Goal: Information Seeking & Learning: Learn about a topic

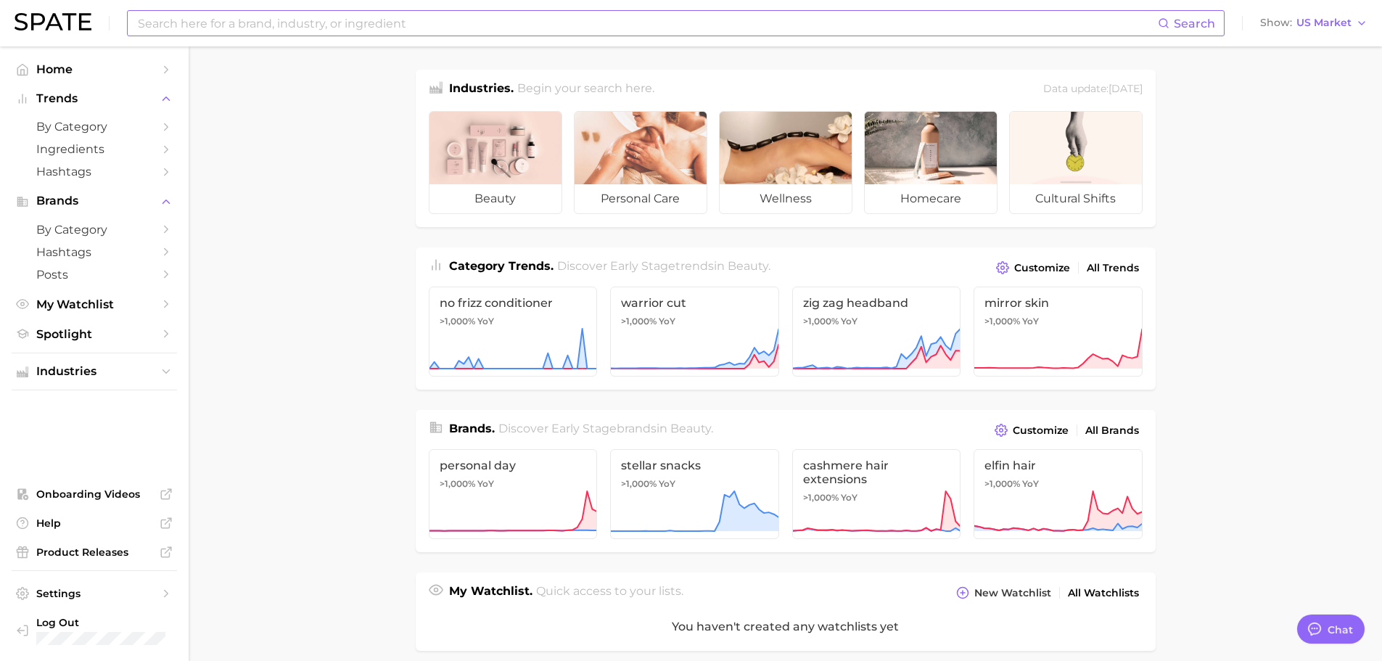
click at [306, 27] on input at bounding box center [647, 23] width 1022 height 25
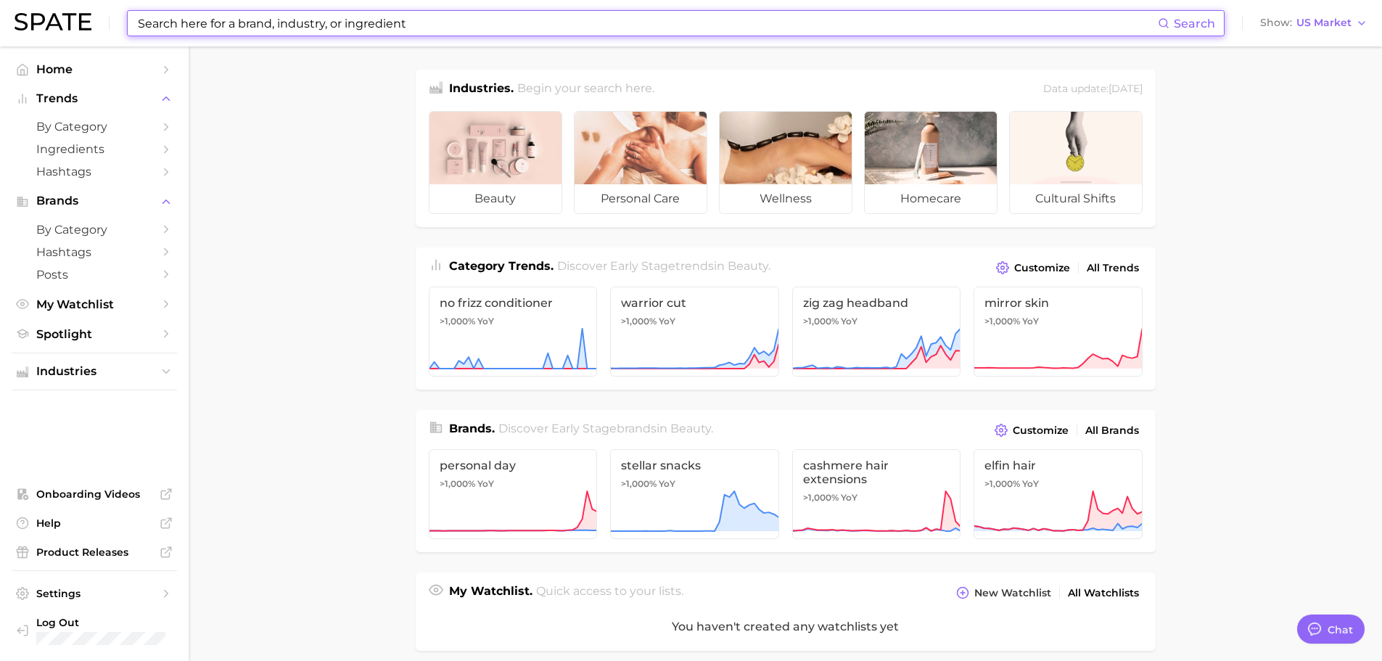
click at [238, 30] on input at bounding box center [647, 23] width 1022 height 25
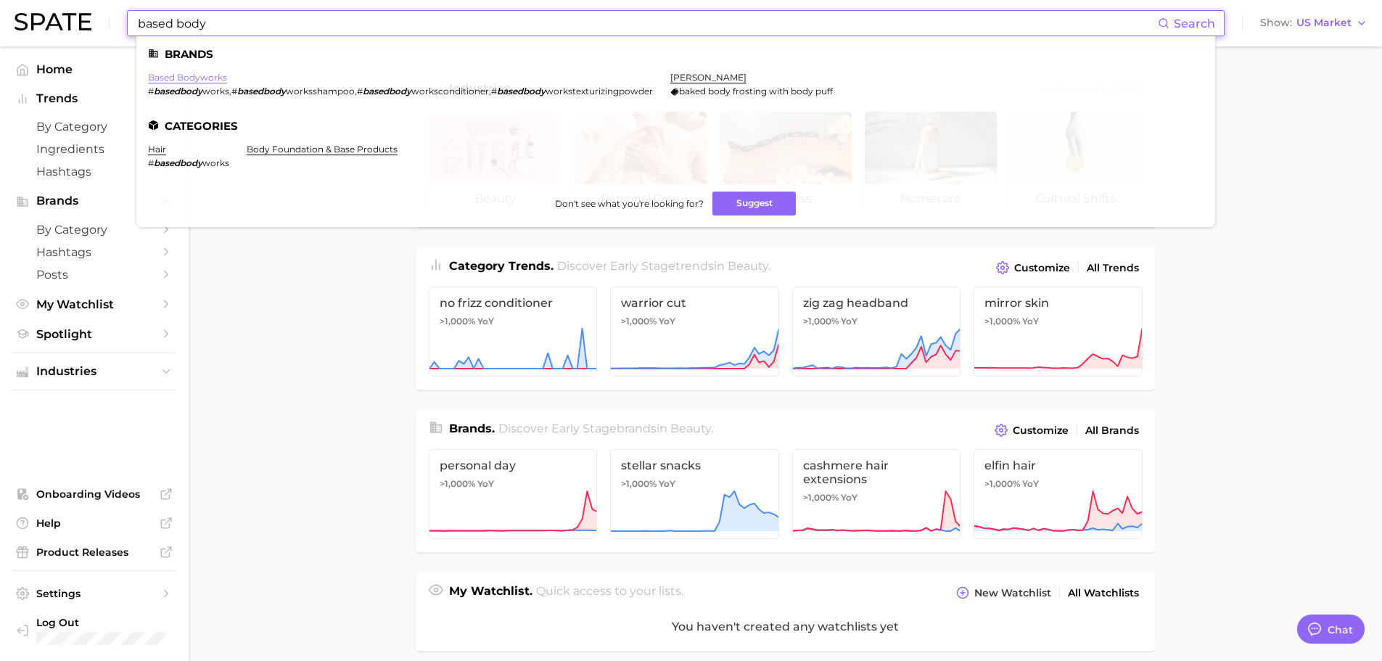
type input "based body"
click at [203, 78] on link "based bodyworks" at bounding box center [187, 77] width 79 height 11
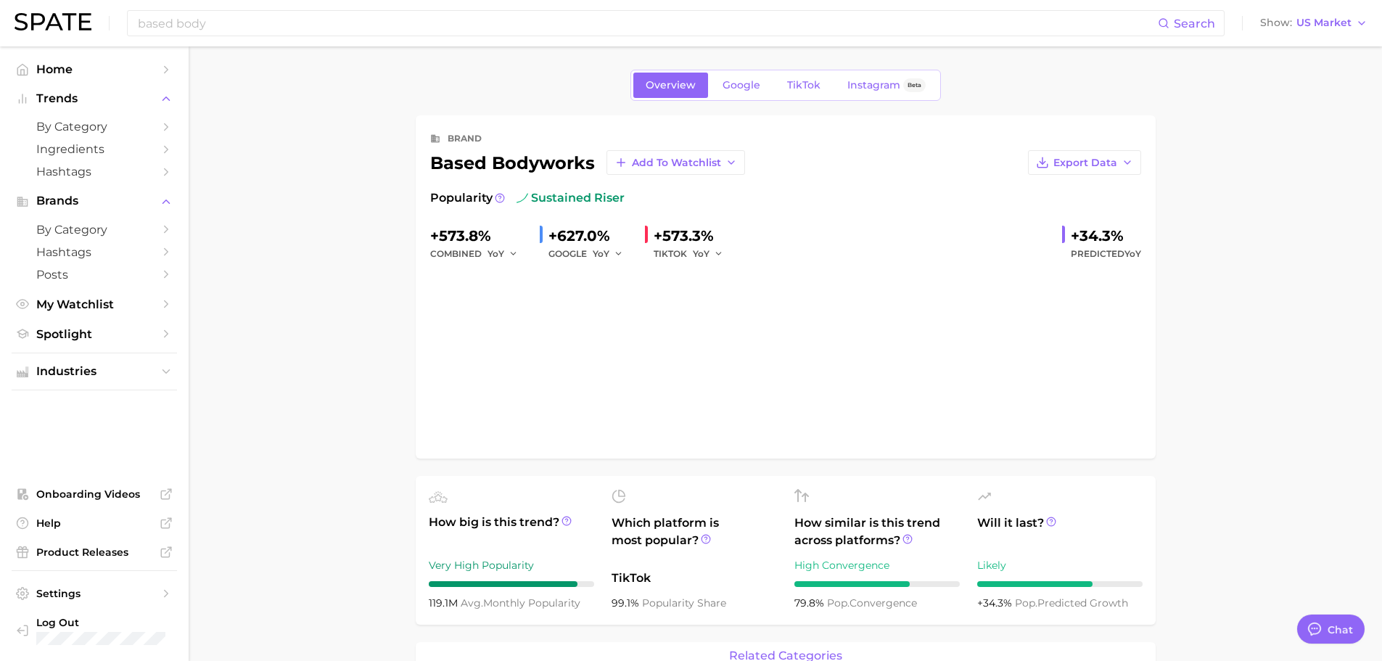
type textarea "x"
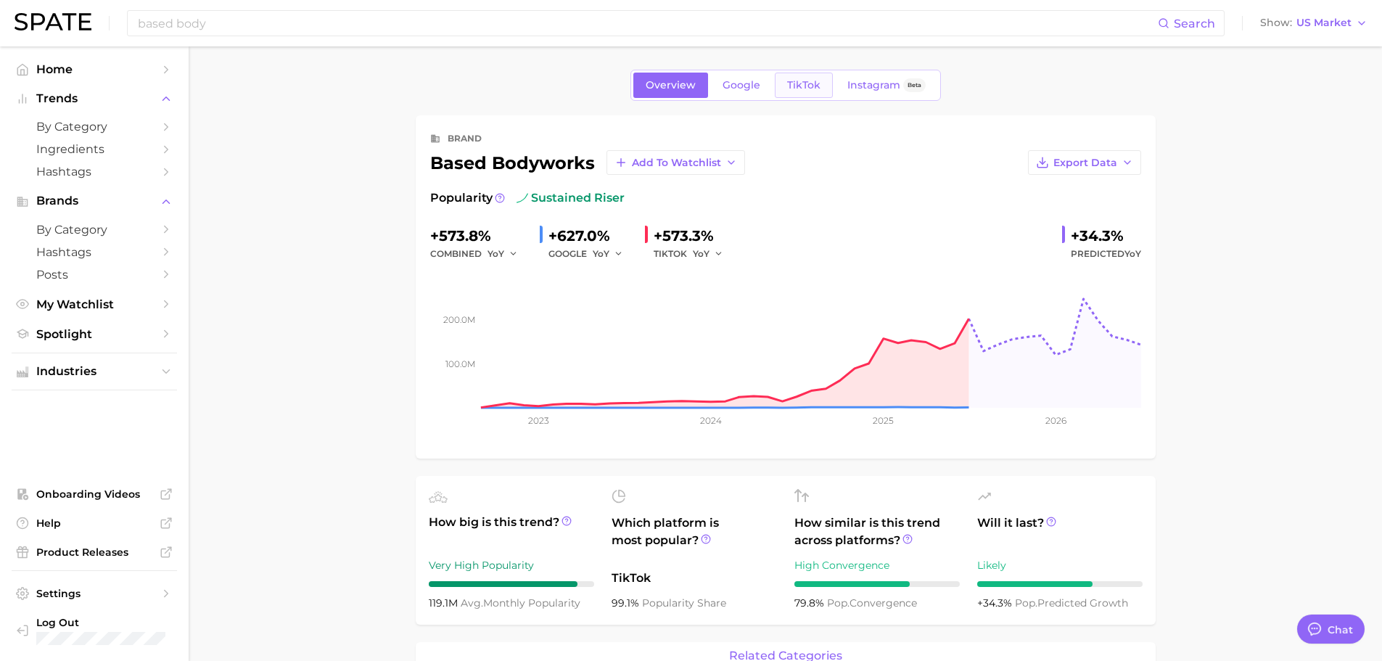
click at [798, 89] on span "TikTok" at bounding box center [803, 85] width 33 height 12
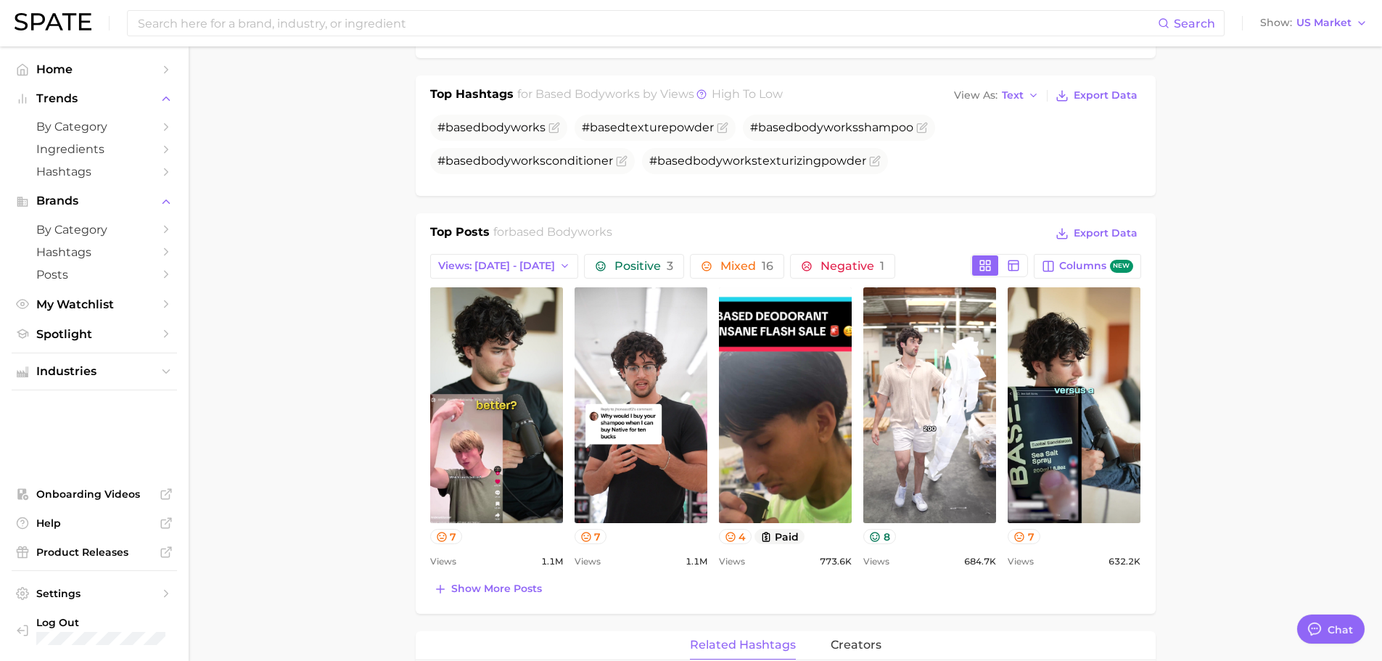
scroll to position [508, 0]
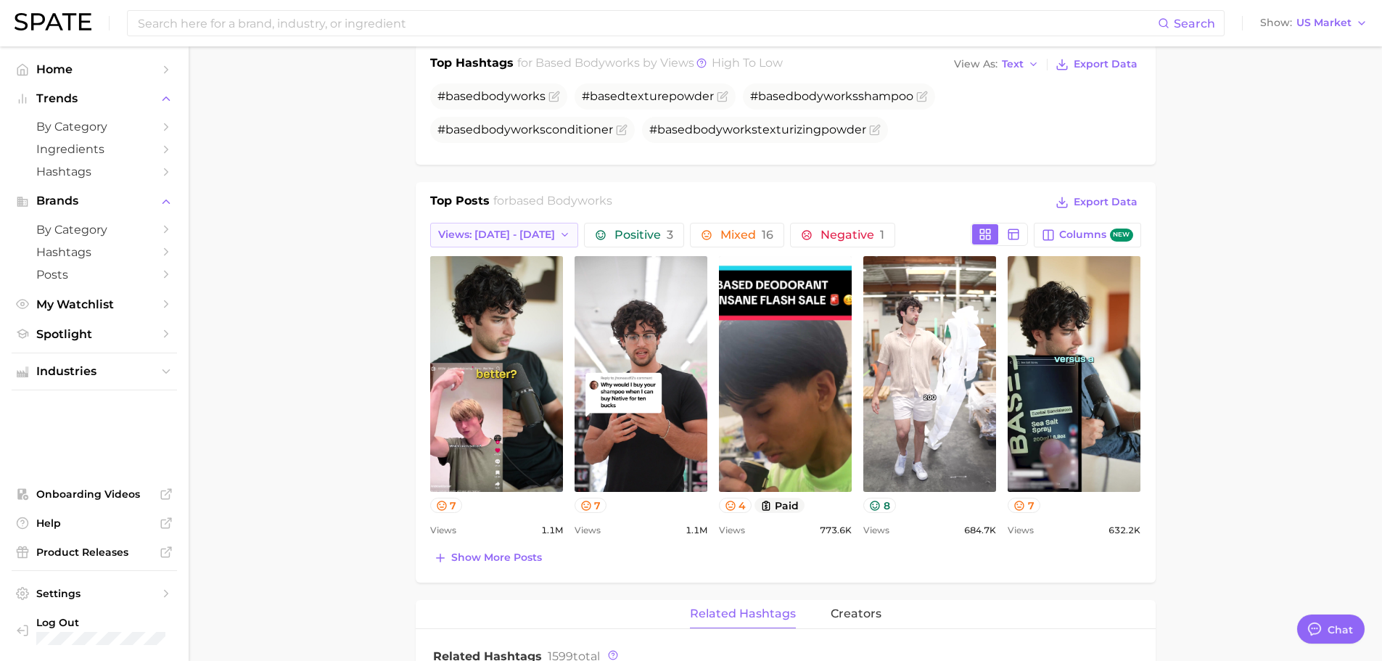
click at [547, 236] on button "Views: [DATE] - [DATE]" at bounding box center [504, 235] width 149 height 25
click at [498, 319] on button "Total Views" at bounding box center [510, 314] width 160 height 26
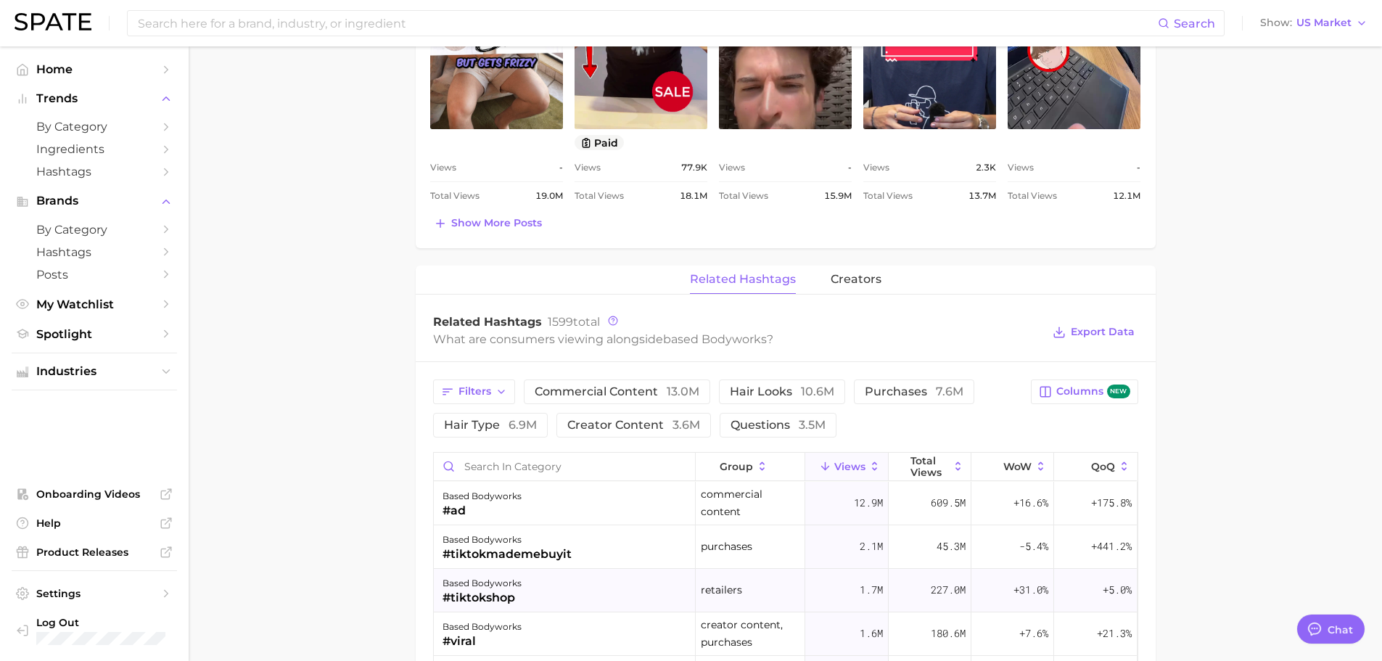
scroll to position [798, 0]
